Goal: Find specific page/section: Find specific page/section

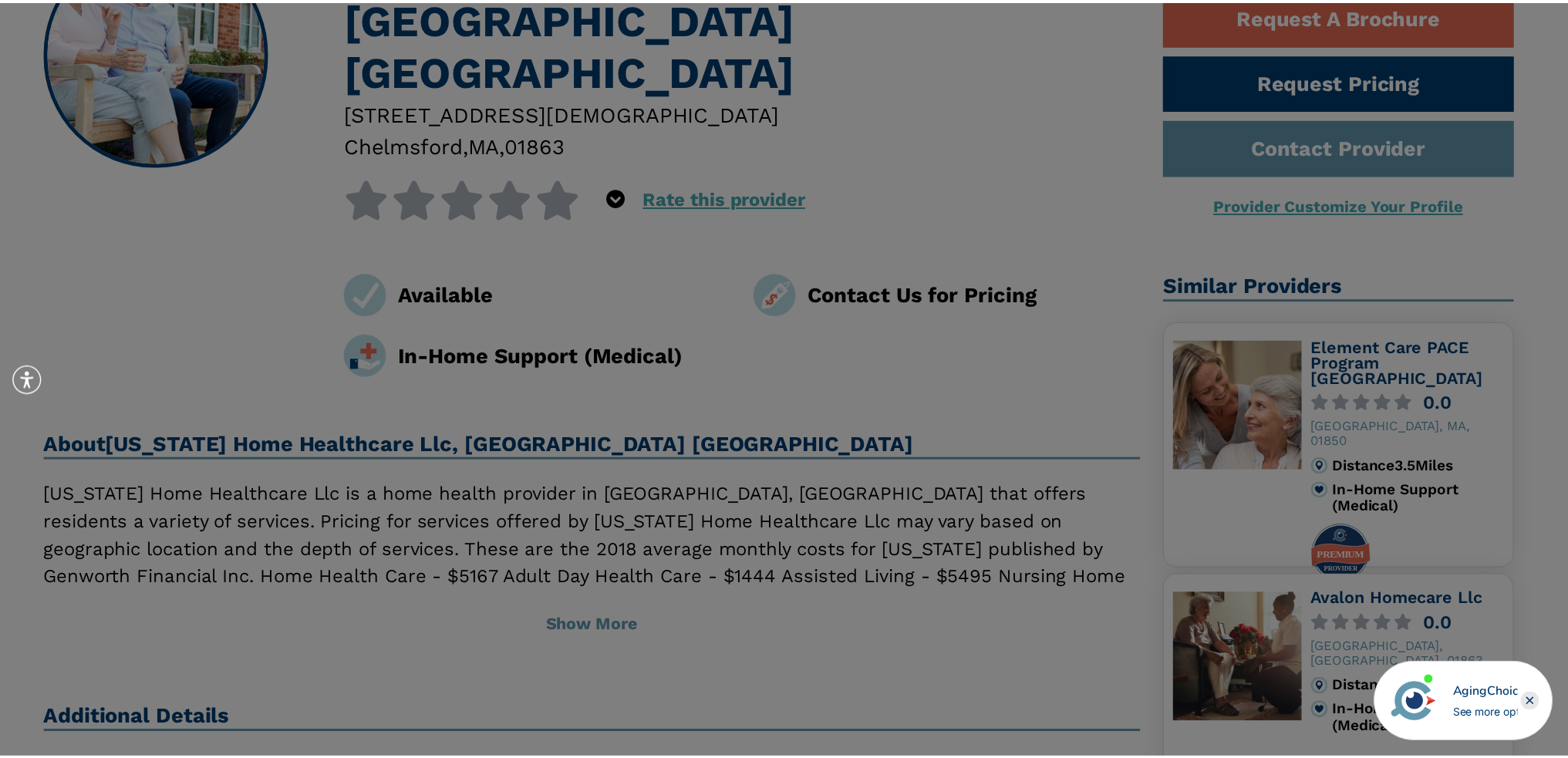
scroll to position [232, 0]
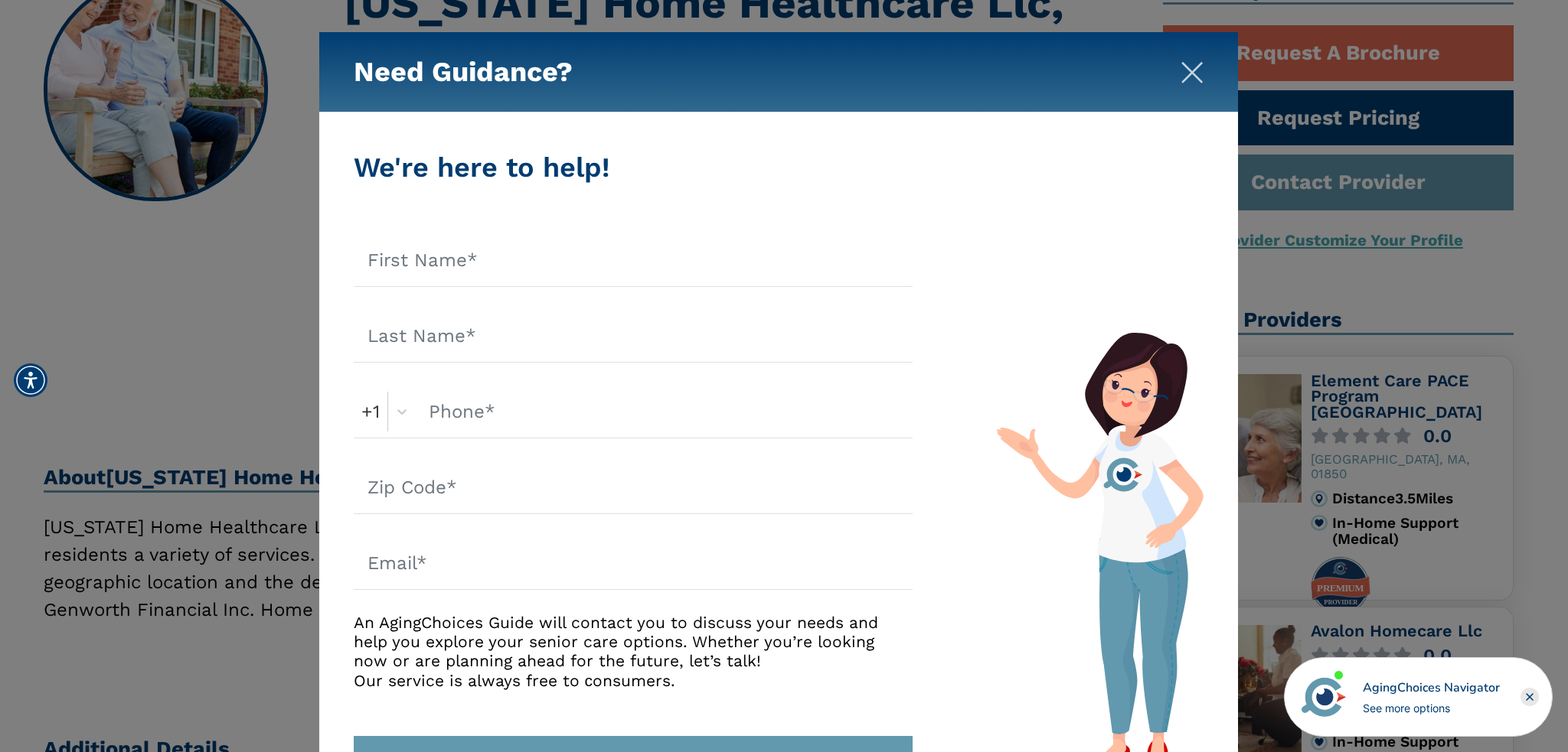
click at [1189, 74] on img "Close" at bounding box center [1192, 73] width 23 height 23
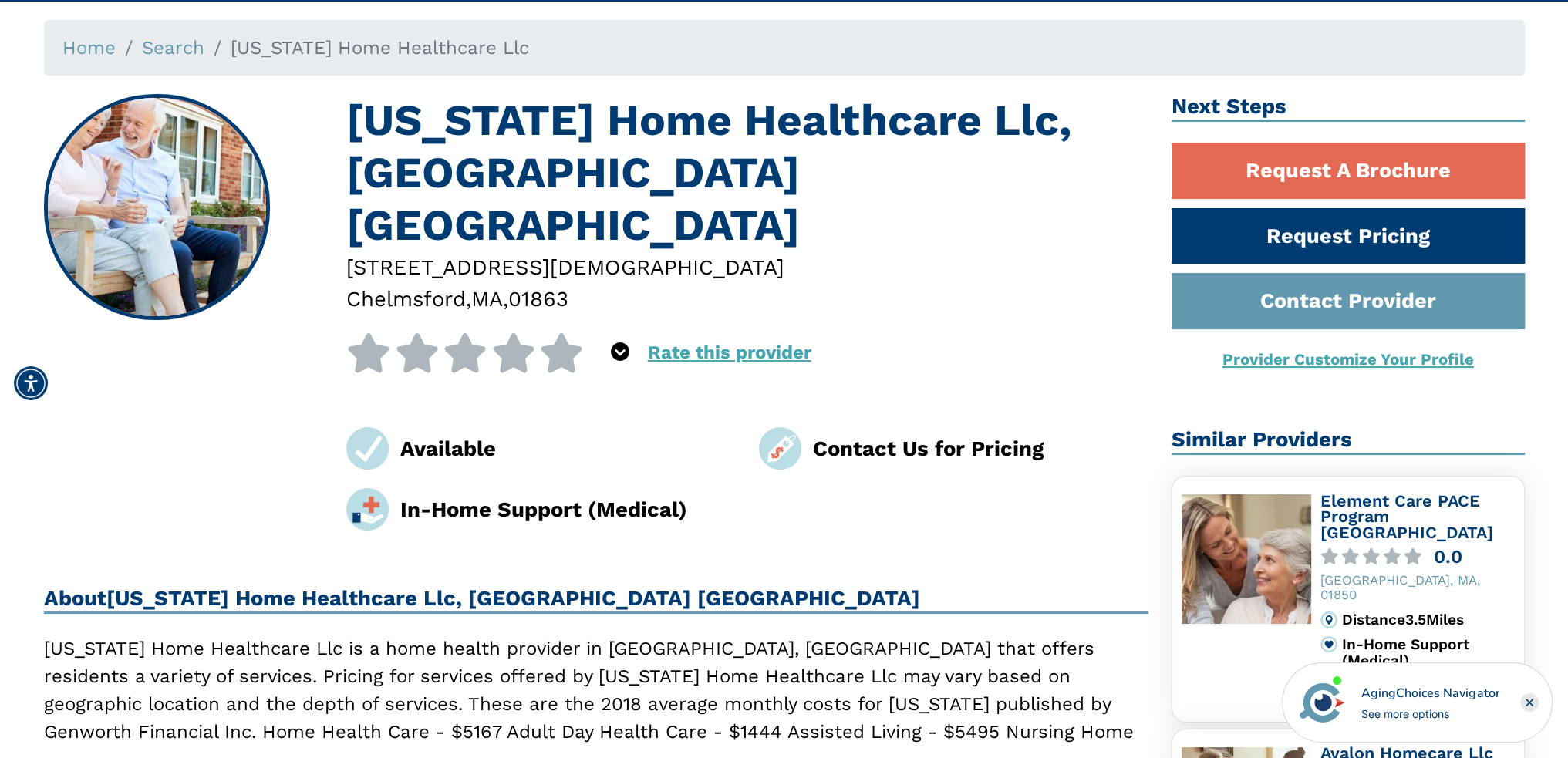
scroll to position [0, 0]
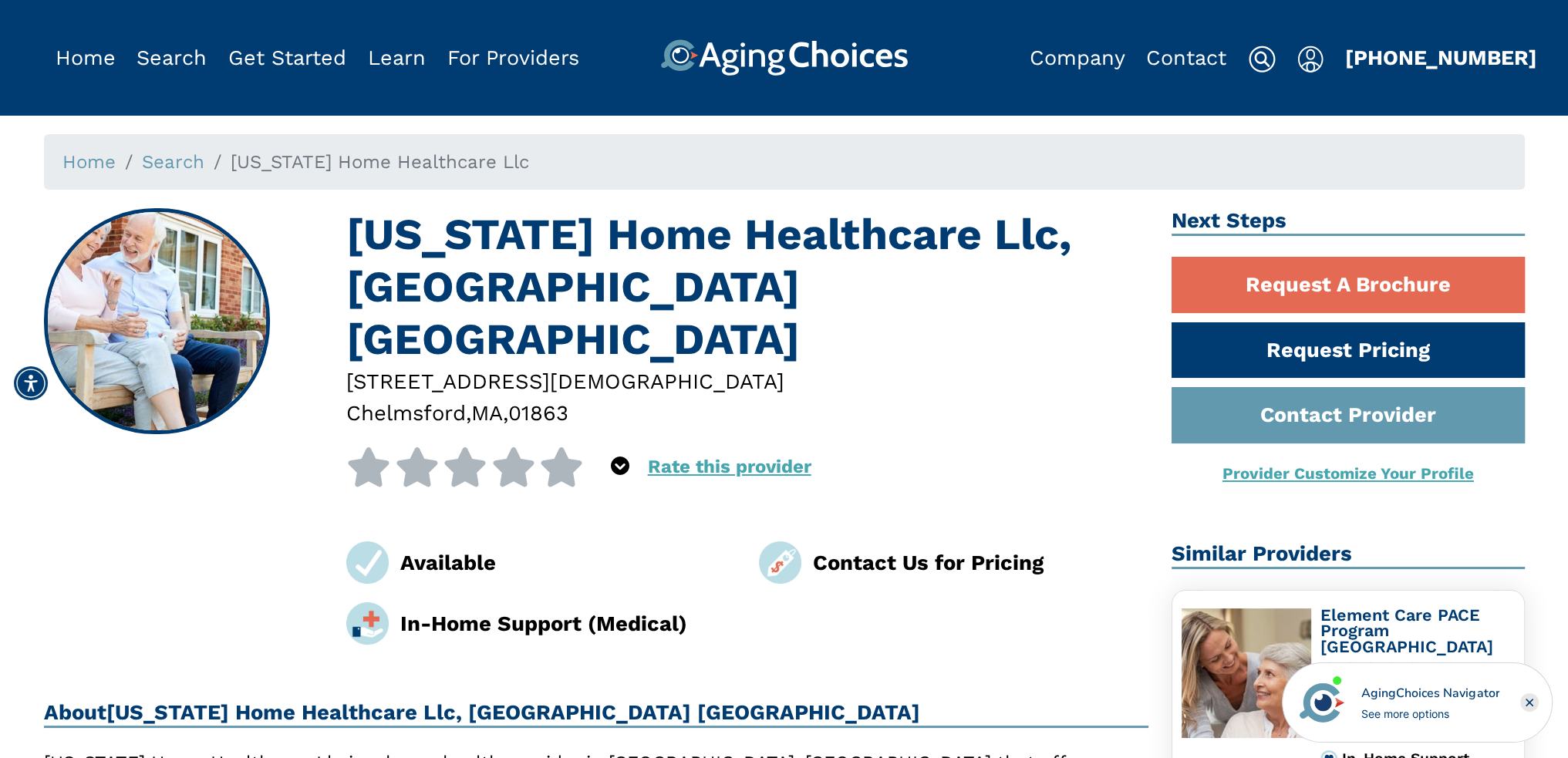
click at [390, 169] on span "Massachusetts Home Healthcare Llc" at bounding box center [380, 162] width 298 height 21
click at [178, 58] on link "Search" at bounding box center [171, 58] width 70 height 25
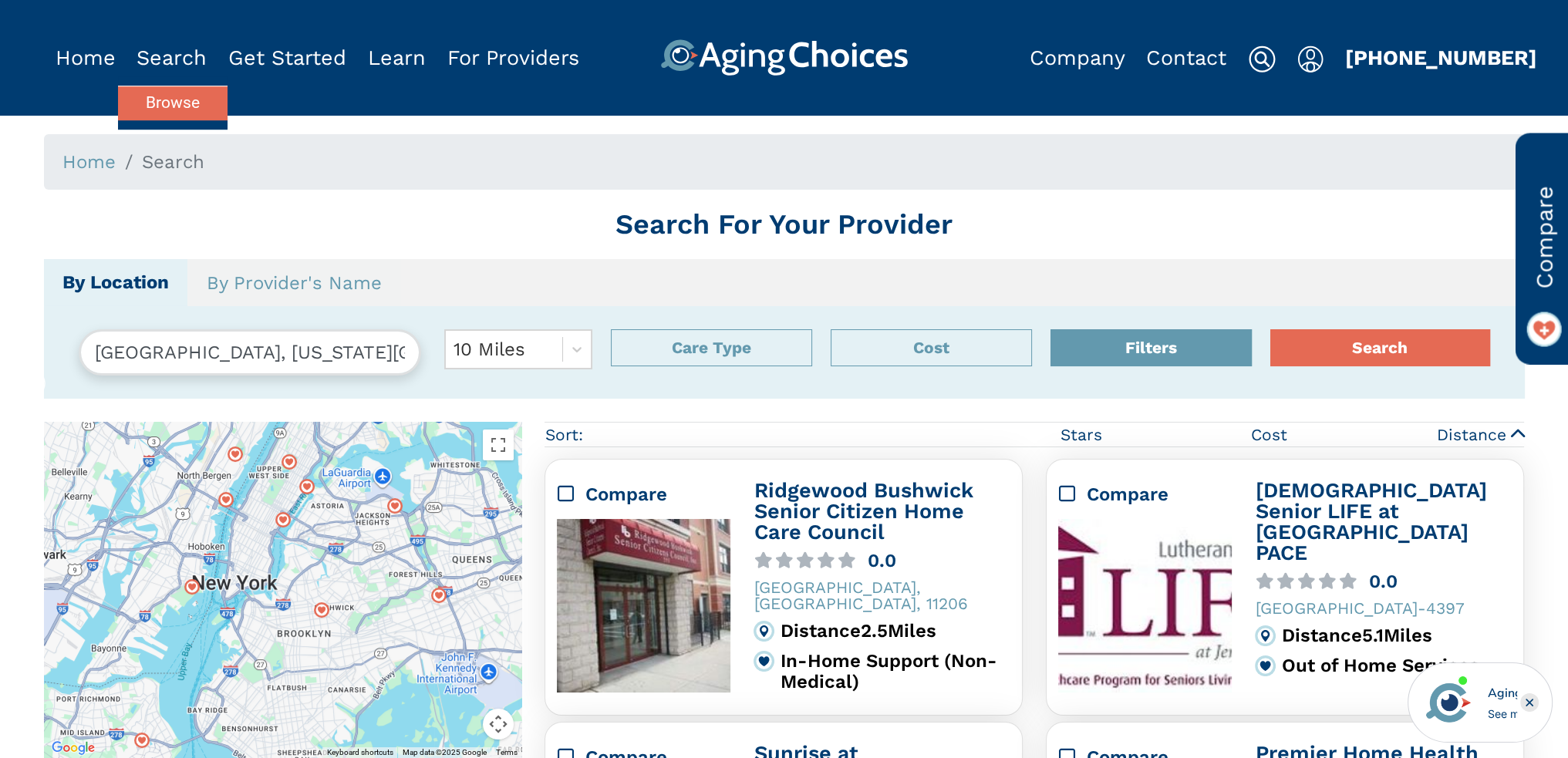
click at [176, 104] on link "Browse" at bounding box center [173, 103] width 109 height 35
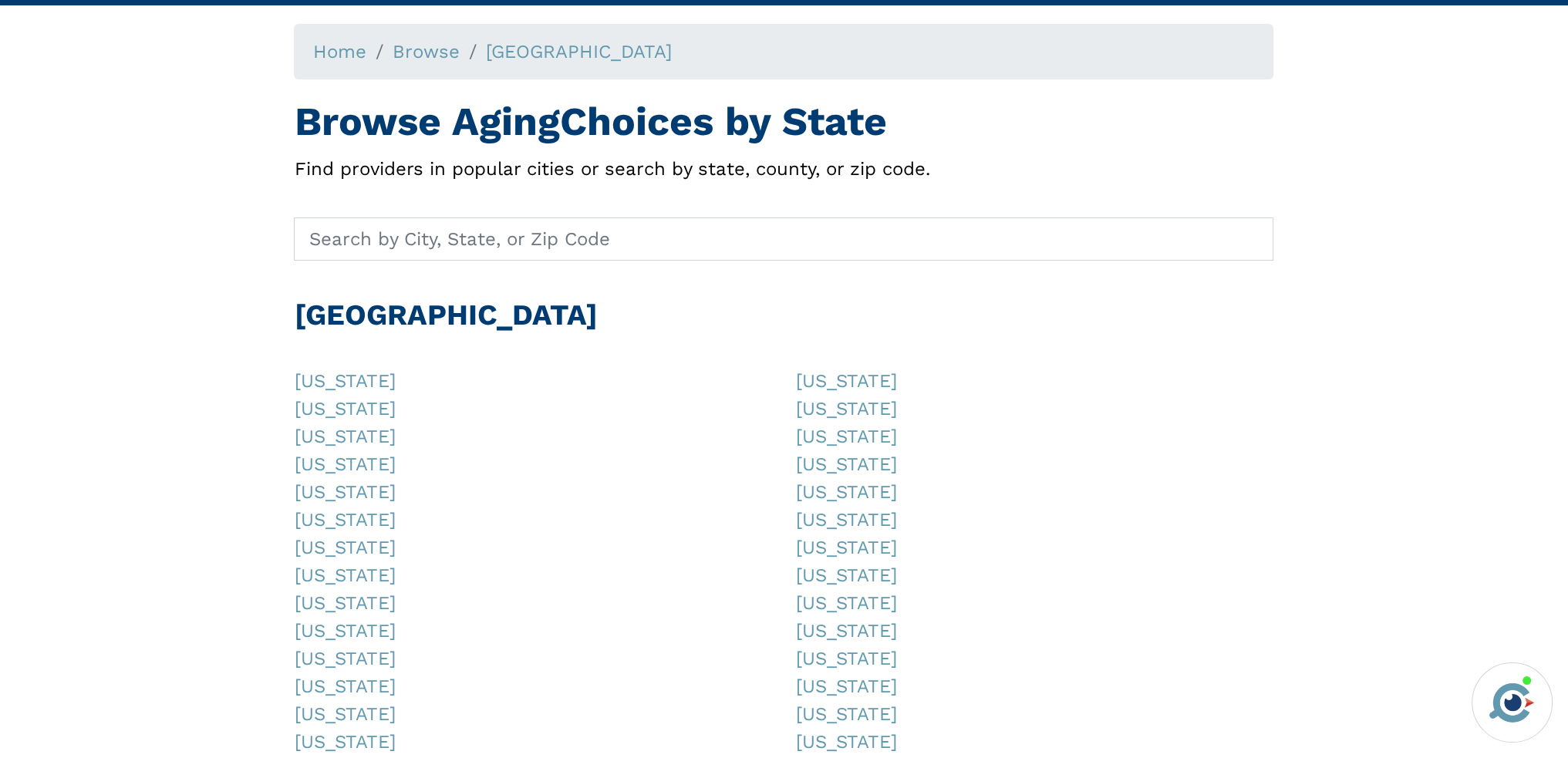
scroll to position [386, 0]
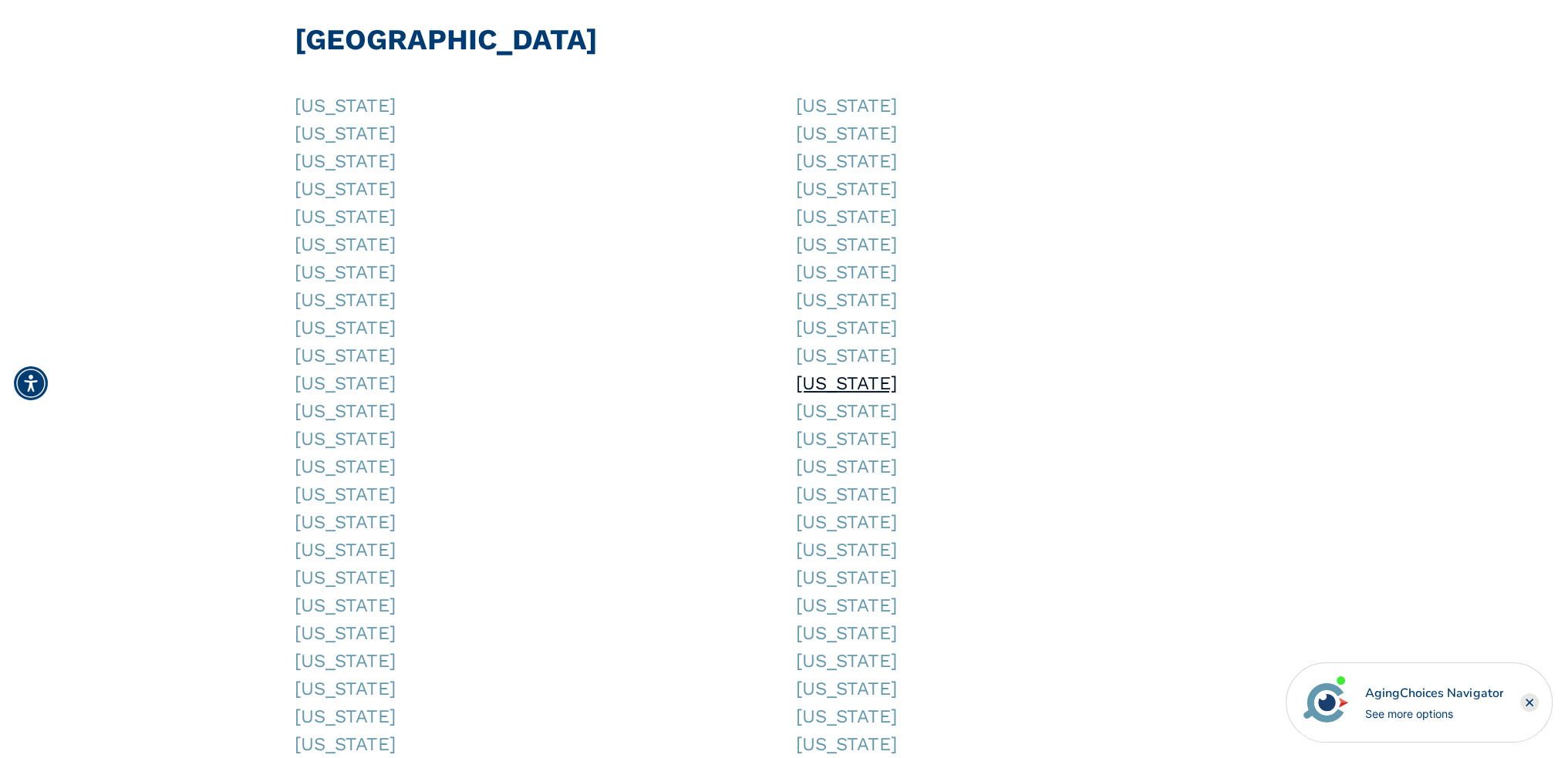
click at [896, 379] on link "Massachusetts" at bounding box center [846, 383] width 101 height 21
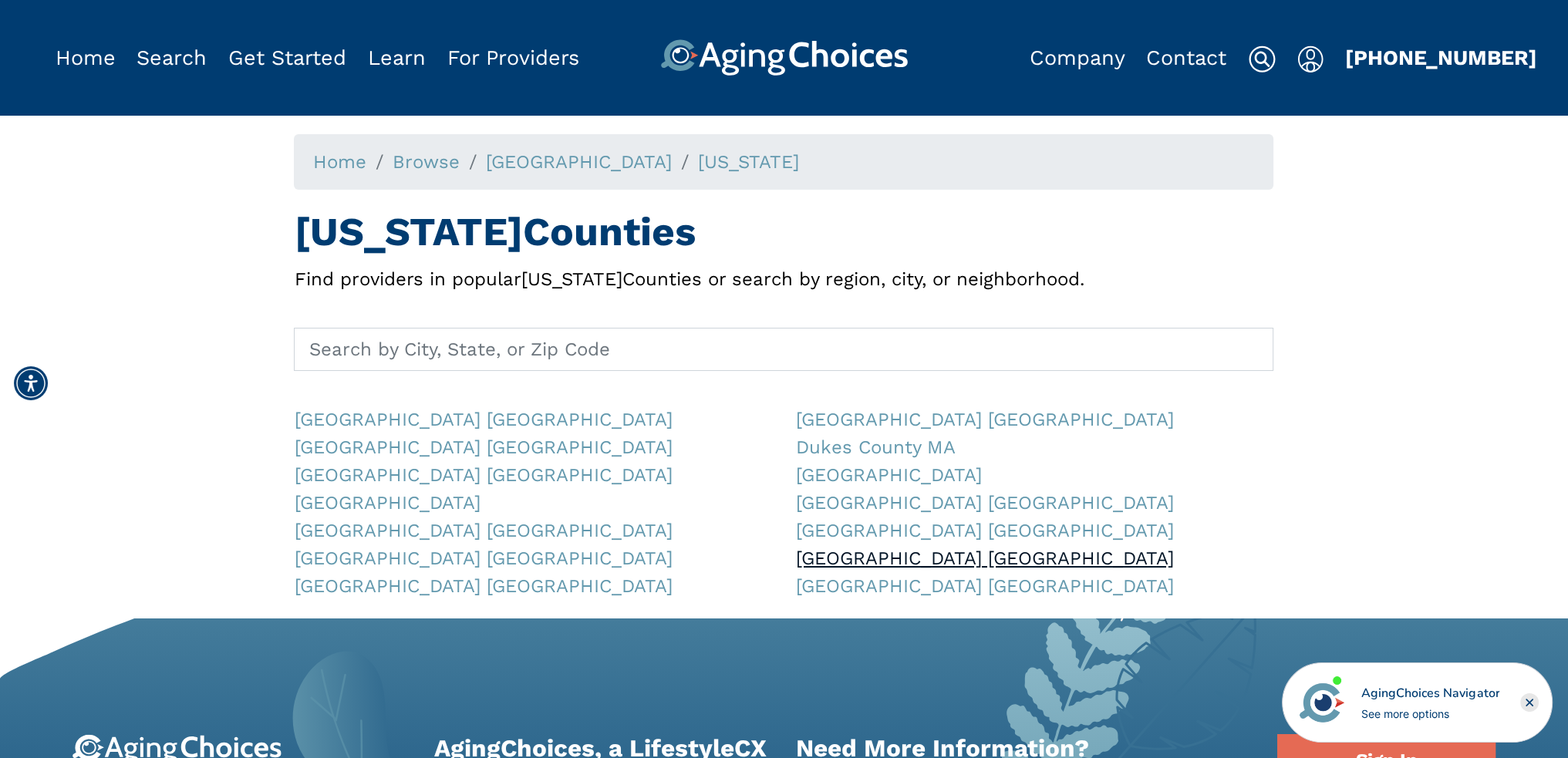
click at [863, 557] on link "Plymouth County MA" at bounding box center [985, 558] width 378 height 21
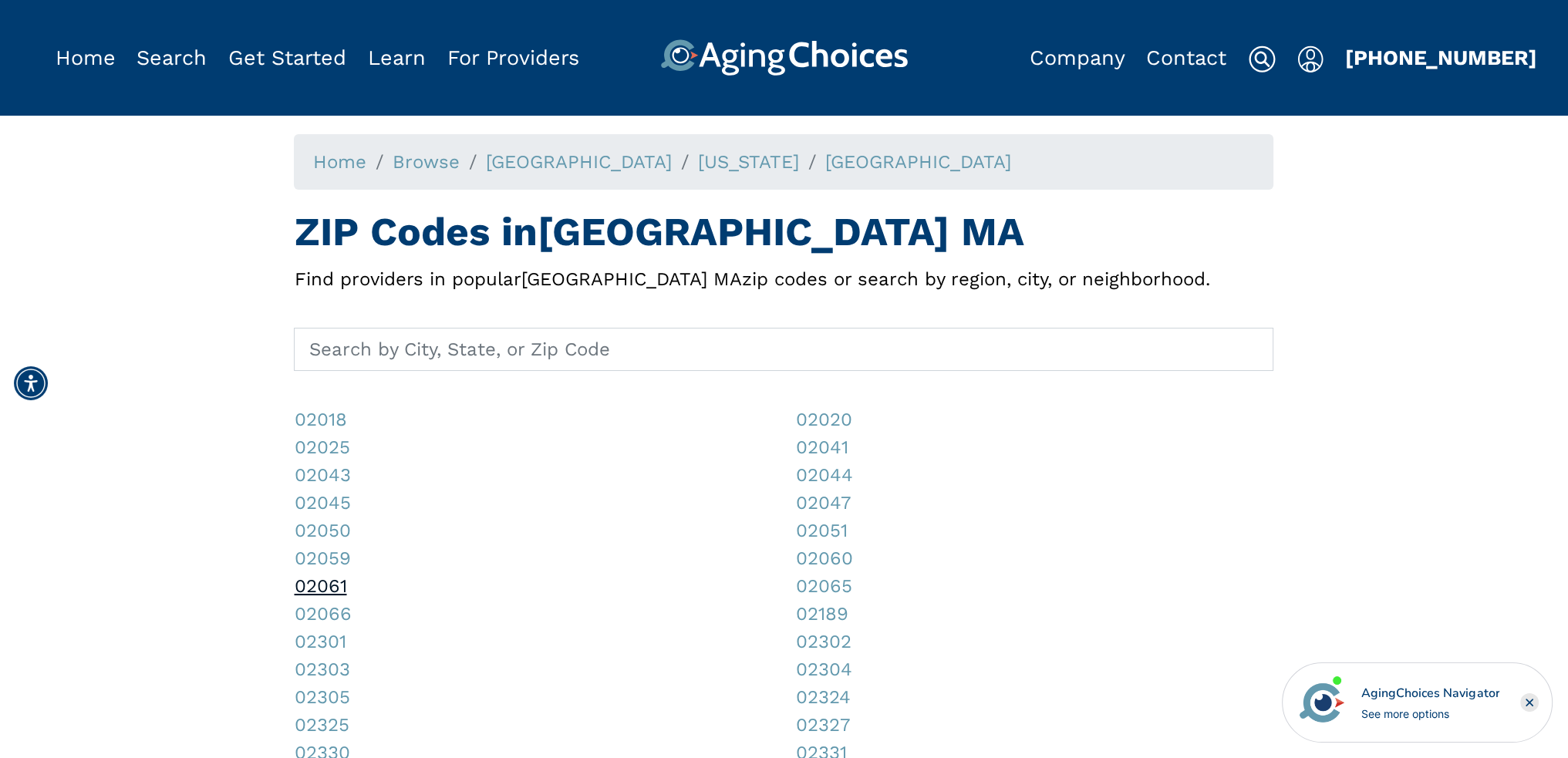
click at [314, 589] on link "02061" at bounding box center [321, 586] width 53 height 21
